Goal: Task Accomplishment & Management: Use online tool/utility

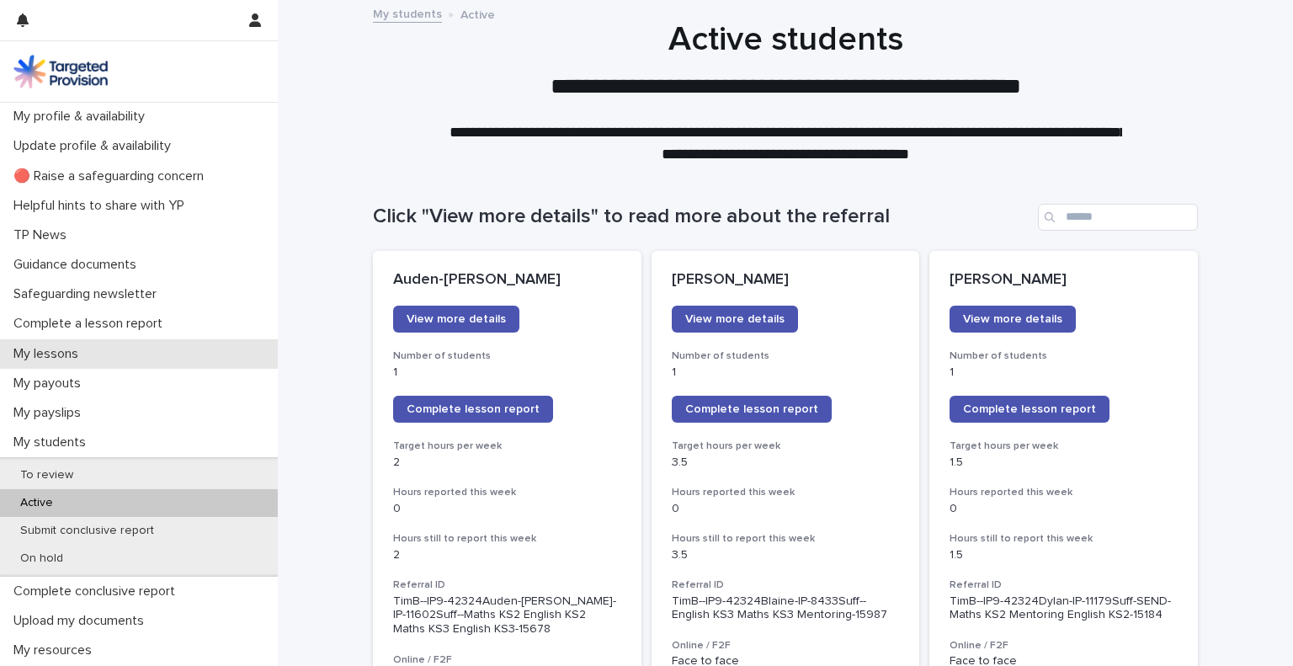
click at [112, 342] on div "My lessons" at bounding box center [139, 353] width 278 height 29
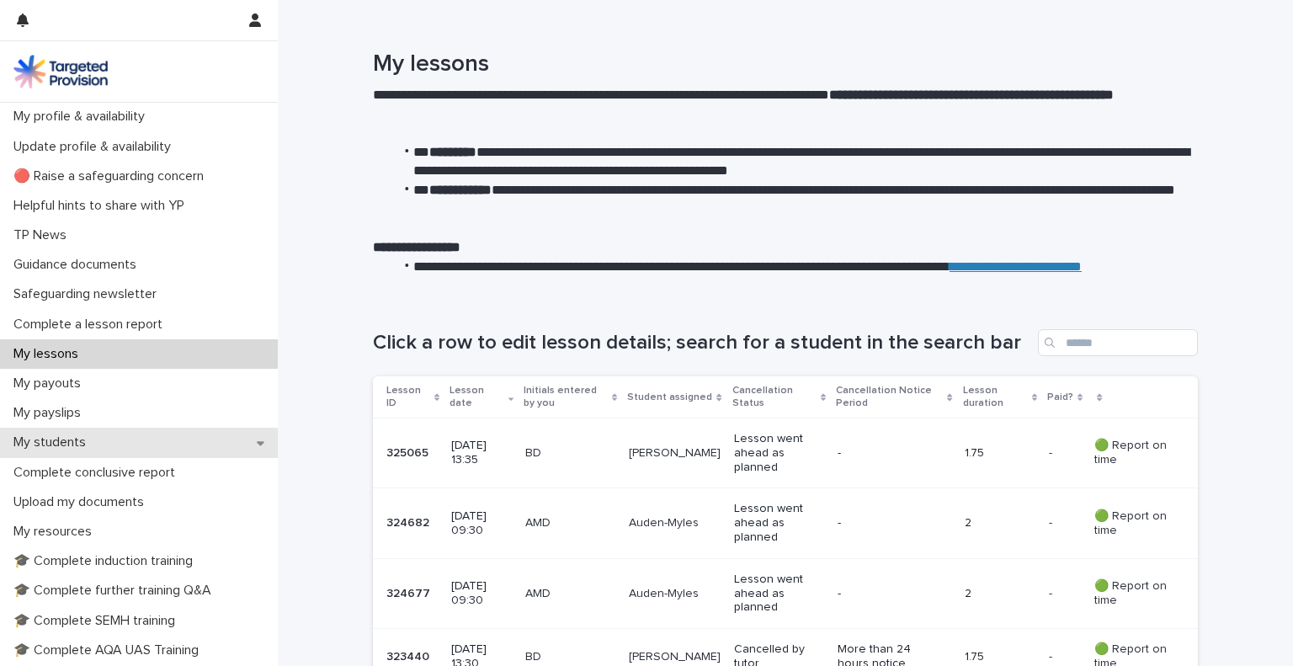
click at [174, 433] on div "My students" at bounding box center [139, 441] width 278 height 29
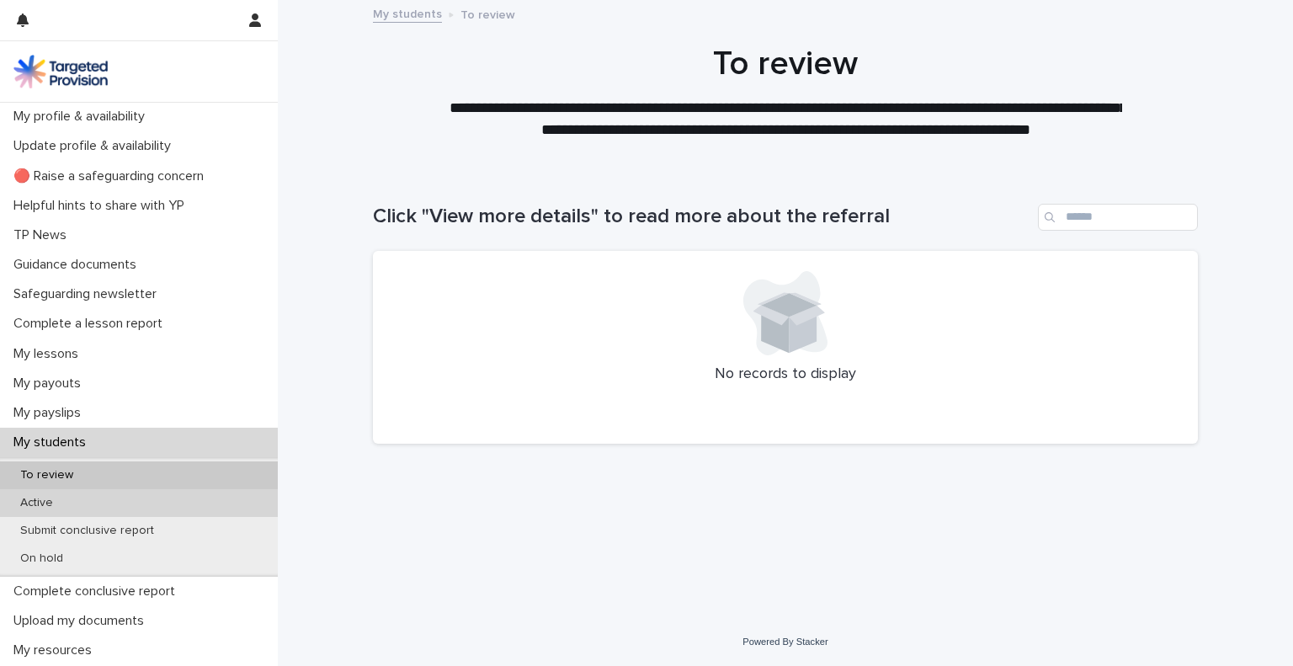
click at [163, 510] on div "Active" at bounding box center [139, 503] width 278 height 28
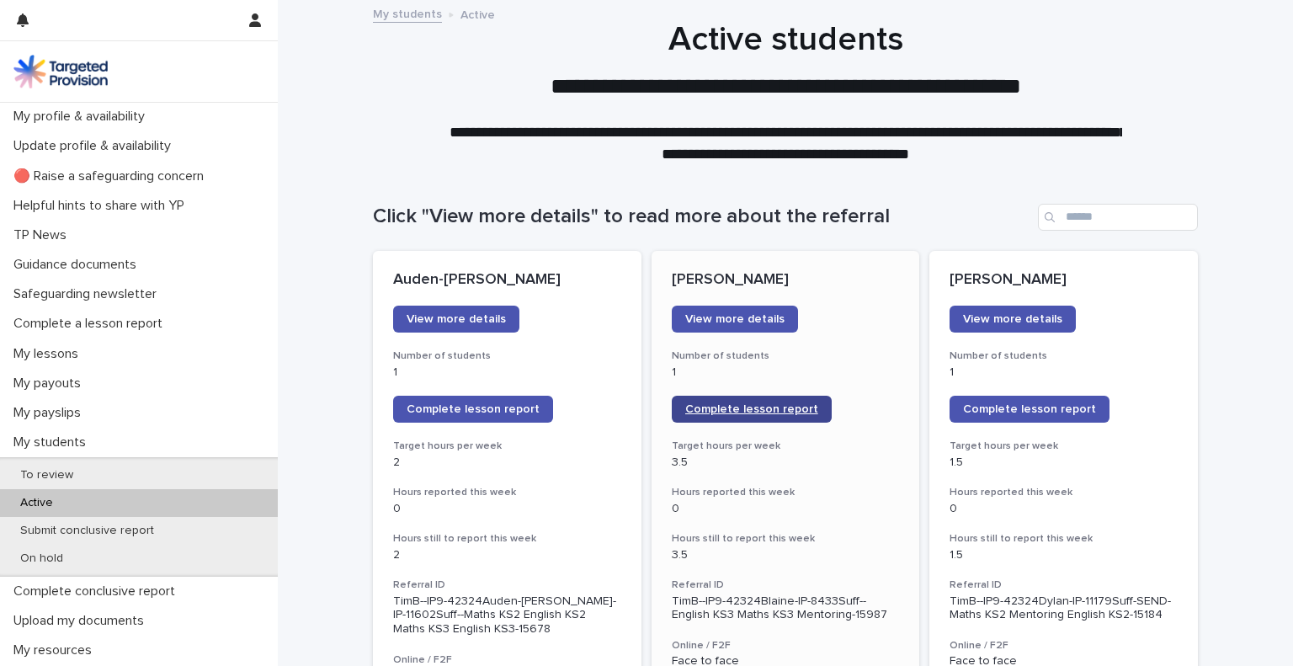
click at [790, 415] on link "Complete lesson report" at bounding box center [751, 408] width 160 height 27
click at [1041, 414] on span "Complete lesson report" at bounding box center [1029, 409] width 133 height 12
